Goal: Task Accomplishment & Management: Manage account settings

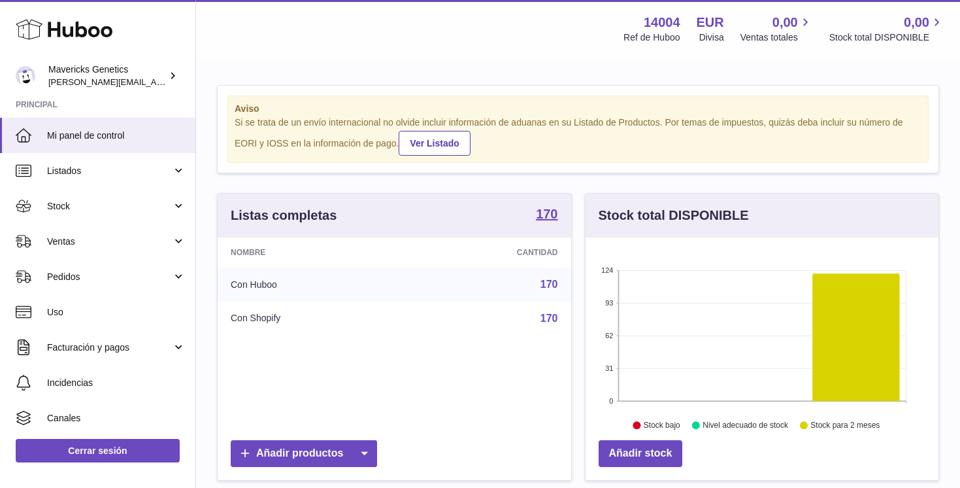
scroll to position [204, 353]
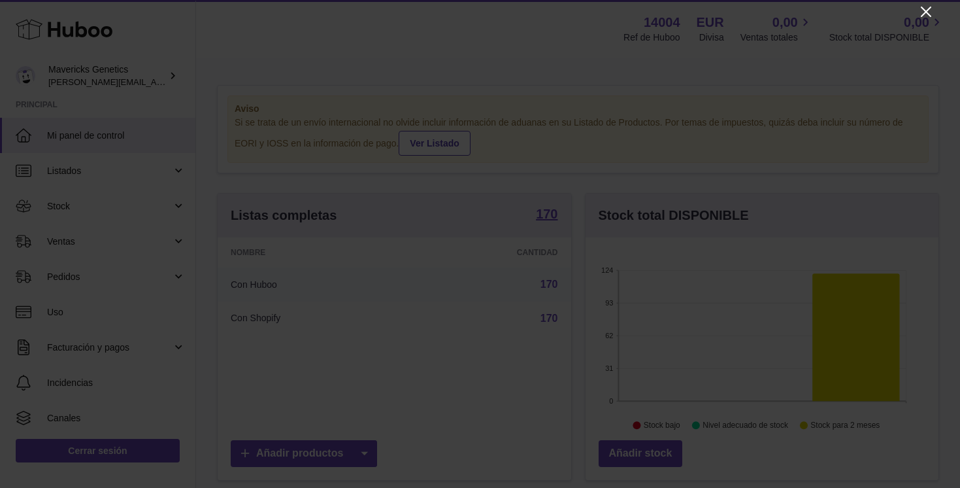
click at [924, 11] on icon "Close" at bounding box center [927, 12] width 16 height 16
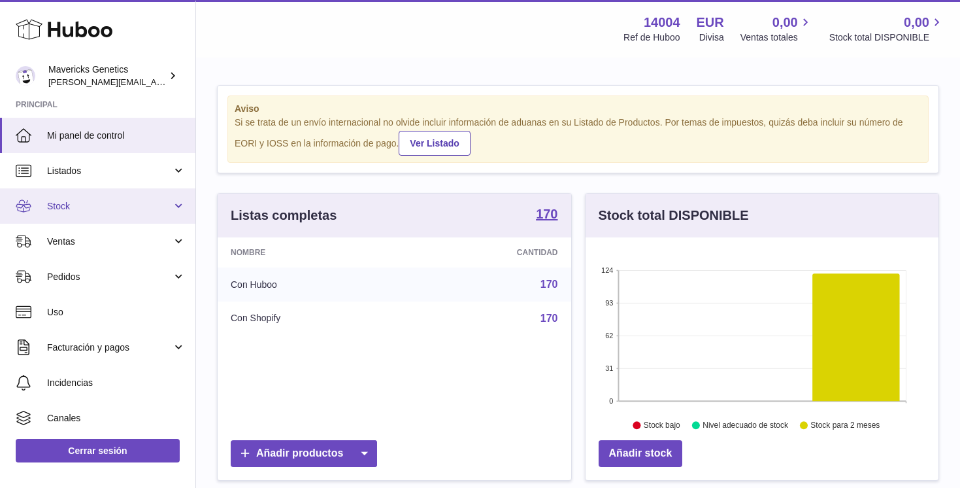
click at [113, 201] on span "Stock" at bounding box center [109, 206] width 125 height 12
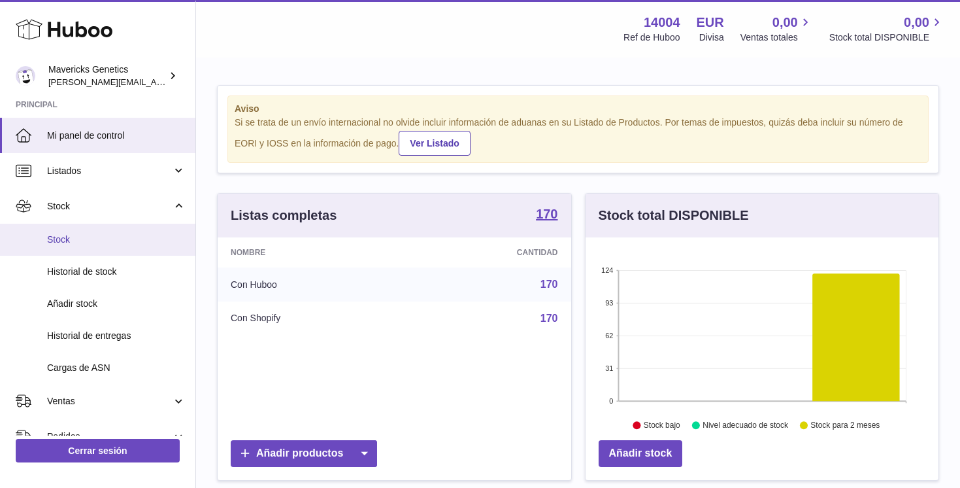
click at [111, 250] on link "Stock" at bounding box center [97, 240] width 195 height 32
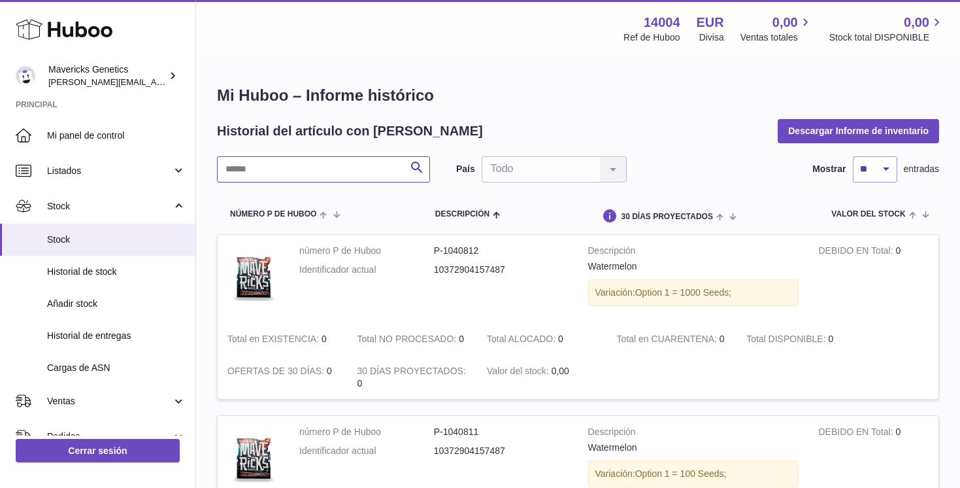
click at [318, 166] on input "text" at bounding box center [323, 169] width 213 height 26
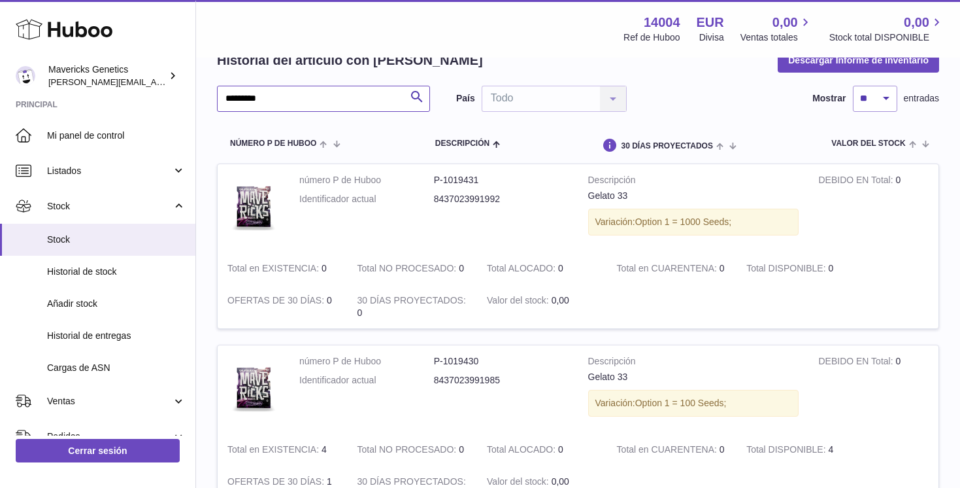
scroll to position [78, 0]
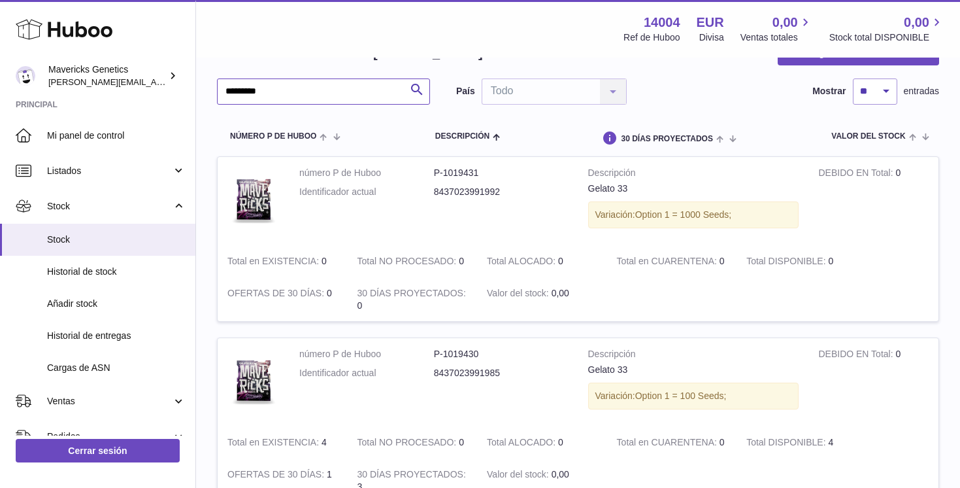
type input "*********"
